Goal: Task Accomplishment & Management: Use online tool/utility

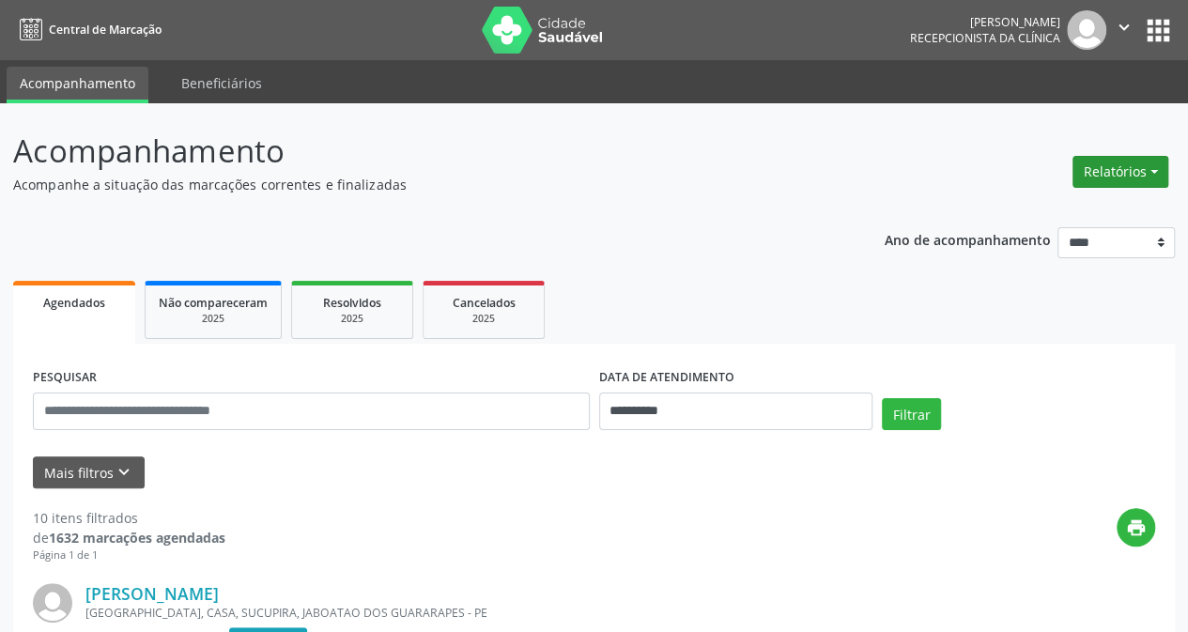
click at [1119, 165] on button "Relatórios" at bounding box center [1120, 172] width 96 height 32
click at [1012, 208] on link "Agendamentos" at bounding box center [1068, 211] width 202 height 26
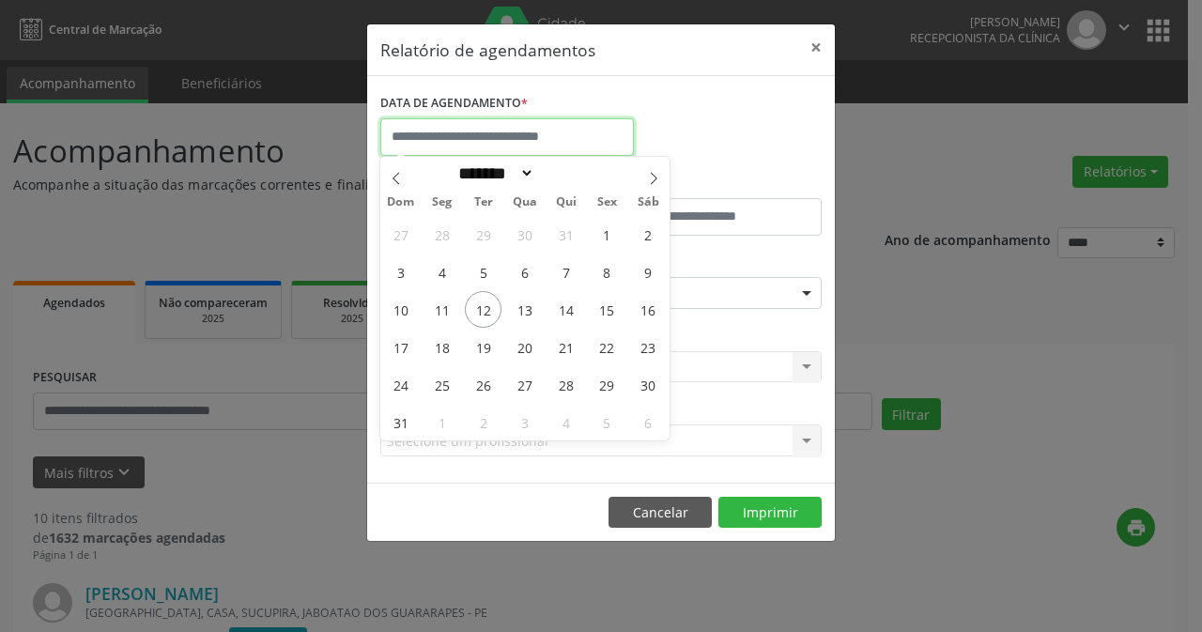
click at [495, 135] on input "text" at bounding box center [507, 137] width 254 height 38
click at [489, 309] on span "12" at bounding box center [483, 309] width 37 height 37
type input "**********"
drag, startPoint x: 488, startPoint y: 313, endPoint x: 732, endPoint y: 284, distance: 245.8
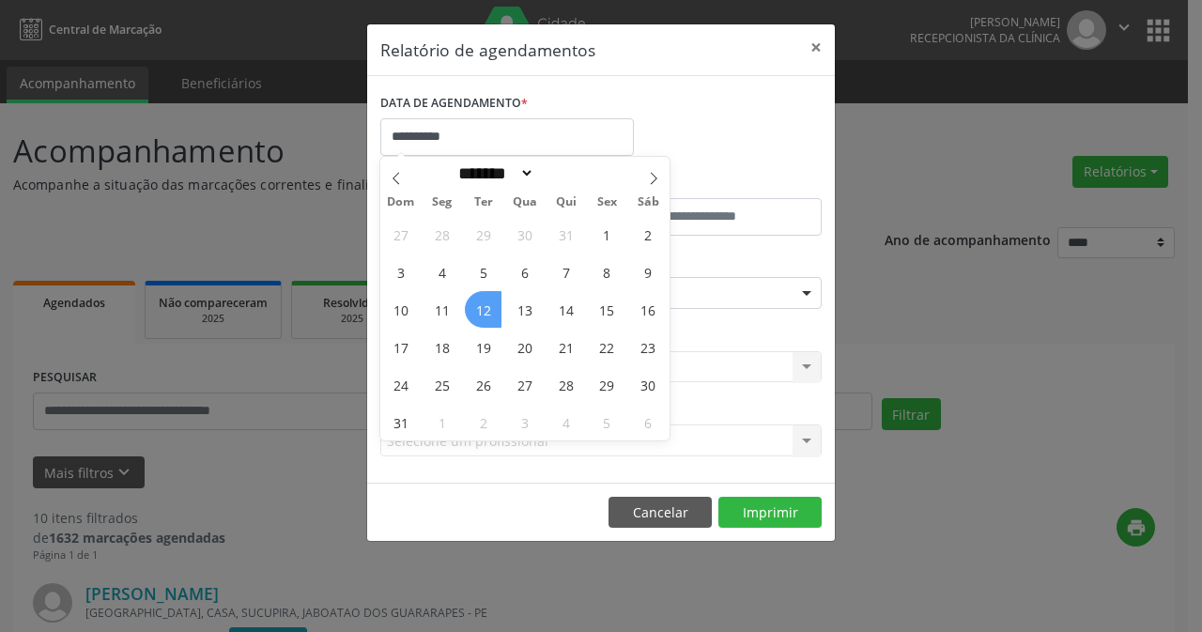
click at [507, 307] on div "27 28 29 30 31 1 2 3 4 5 6 7 8 9 10 11 12 13 14 15 16 17 18 19 20 21 22 23 24 2…" at bounding box center [524, 327] width 289 height 225
click at [485, 307] on span "12" at bounding box center [483, 309] width 37 height 37
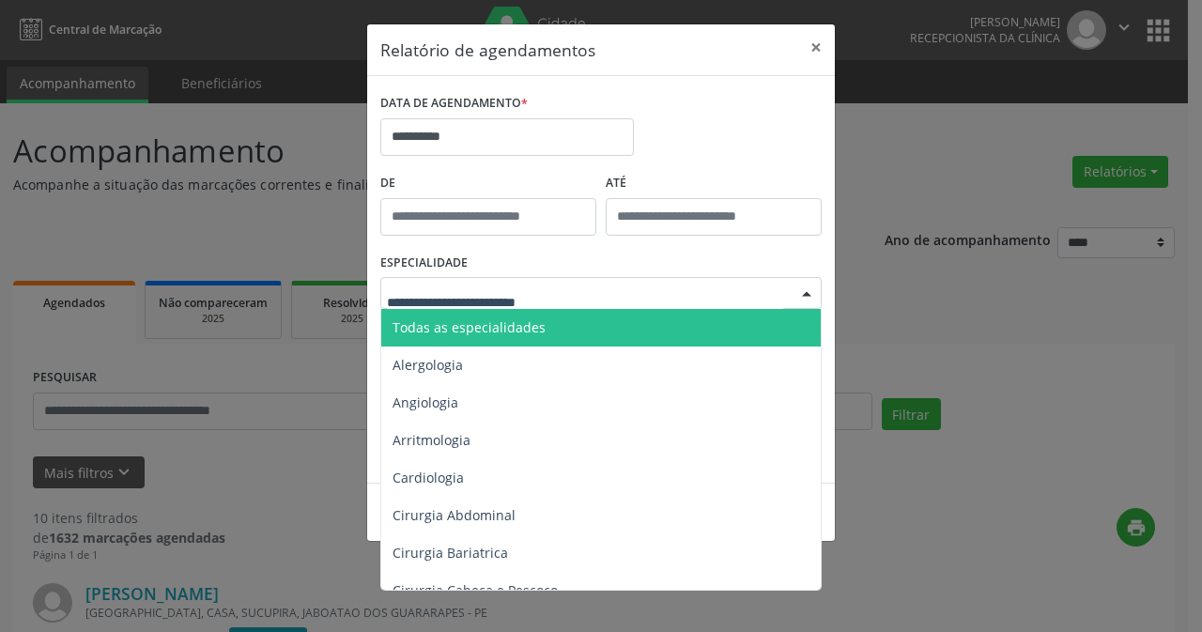
click at [803, 292] on div at bounding box center [806, 294] width 28 height 32
click at [524, 320] on span "Todas as especialidades" at bounding box center [468, 327] width 153 height 18
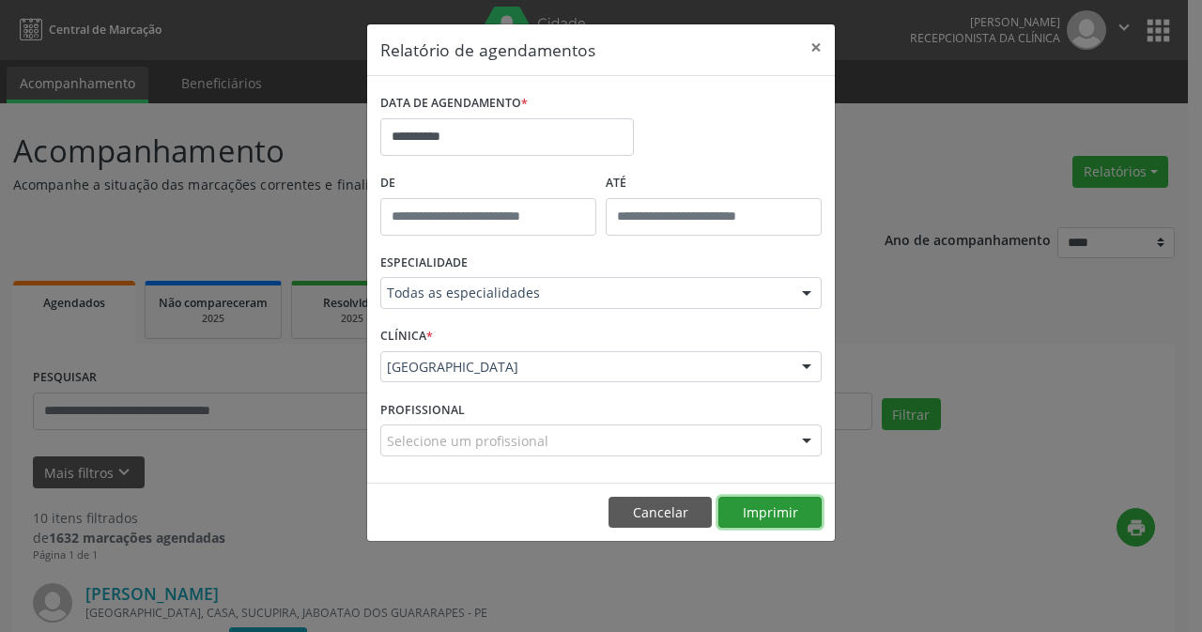
click at [770, 513] on button "Imprimir" at bounding box center [769, 513] width 103 height 32
